Goal: Transaction & Acquisition: Purchase product/service

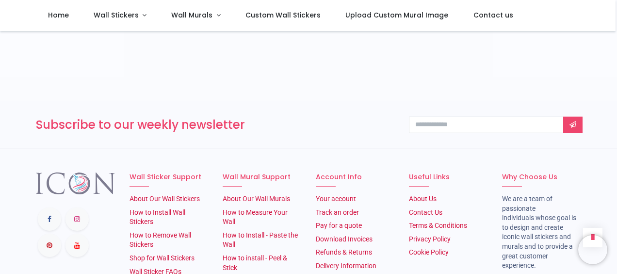
scroll to position [1722, 0]
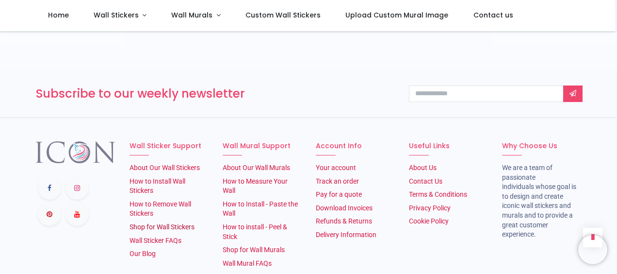
click at [187, 223] on link "Shop for Wall Stickers" at bounding box center [162, 227] width 65 height 8
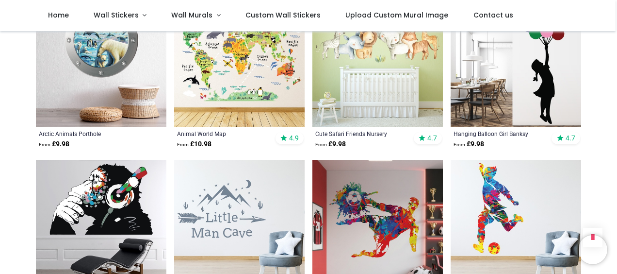
scroll to position [679, 0]
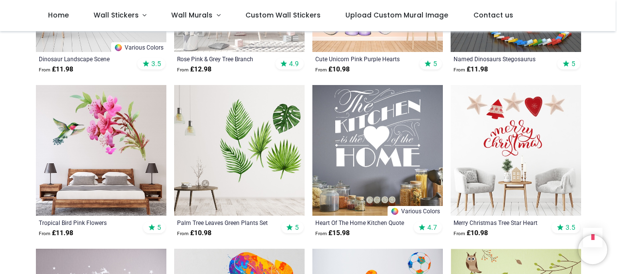
scroll to position [1747, 0]
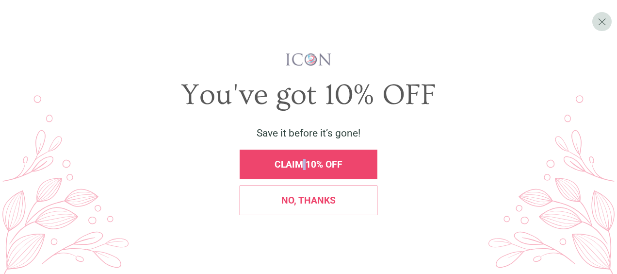
click at [306, 170] on div "CLAIM 10% OFF" at bounding box center [309, 164] width 138 height 30
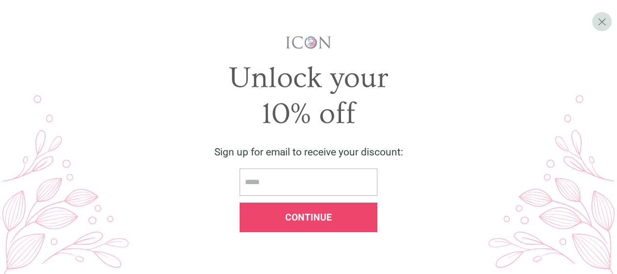
click at [287, 203] on div "Continue" at bounding box center [309, 217] width 138 height 30
click at [313, 216] on span "Continue" at bounding box center [308, 217] width 47 height 11
drag, startPoint x: 313, startPoint y: 216, endPoint x: 307, endPoint y: 219, distance: 6.9
click at [307, 219] on span "Continue" at bounding box center [308, 217] width 47 height 11
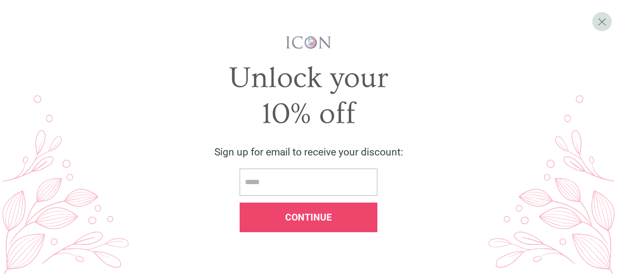
click at [280, 182] on input "email" at bounding box center [309, 182] width 138 height 28
type input "**********"
click at [321, 217] on span "Continue" at bounding box center [308, 217] width 47 height 11
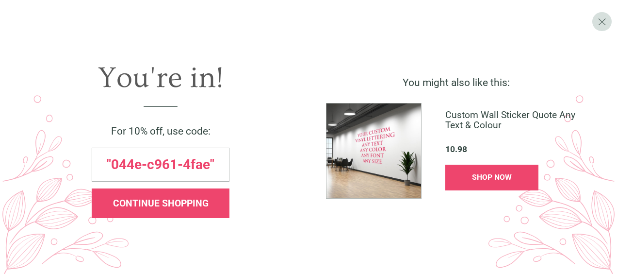
click at [488, 179] on span "SHOP NOW" at bounding box center [492, 176] width 40 height 9
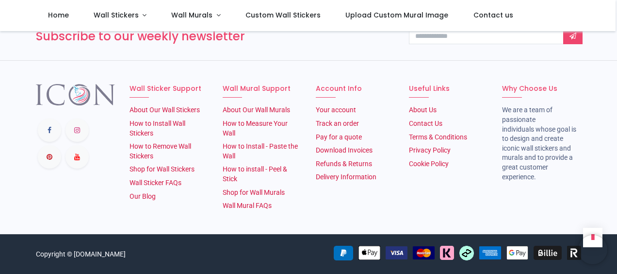
scroll to position [1733, 0]
